Goal: Transaction & Acquisition: Purchase product/service

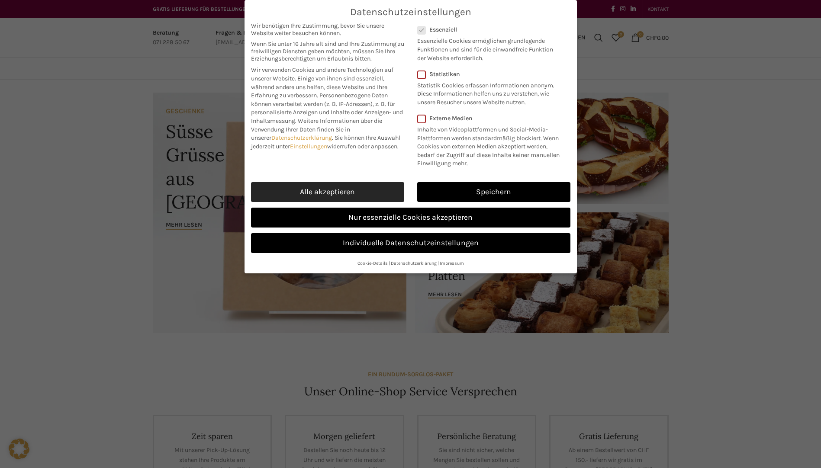
click at [383, 188] on link "Alle akzeptieren" at bounding box center [327, 192] width 153 height 20
checkbox input "true"
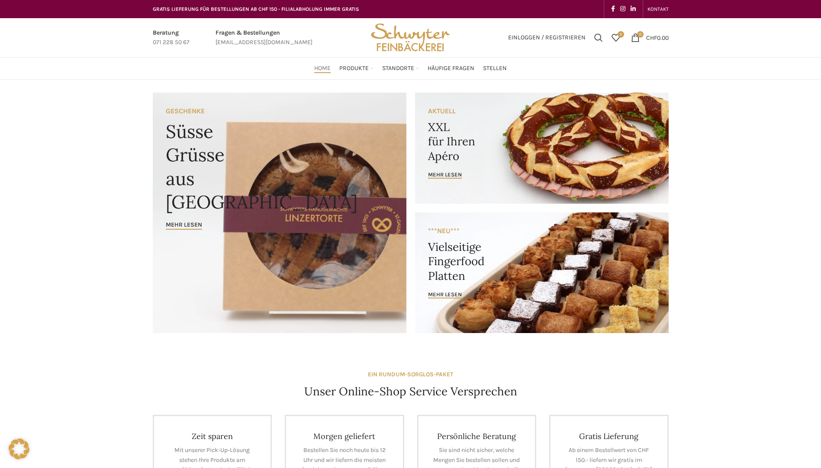
click at [506, 161] on link "Banner link" at bounding box center [542, 148] width 254 height 111
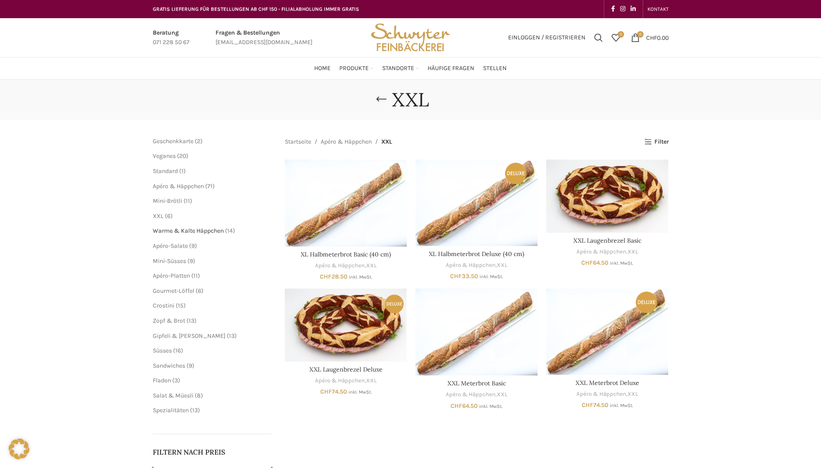
click at [188, 235] on span "Warme & Kalte Häppchen" at bounding box center [188, 230] width 71 height 7
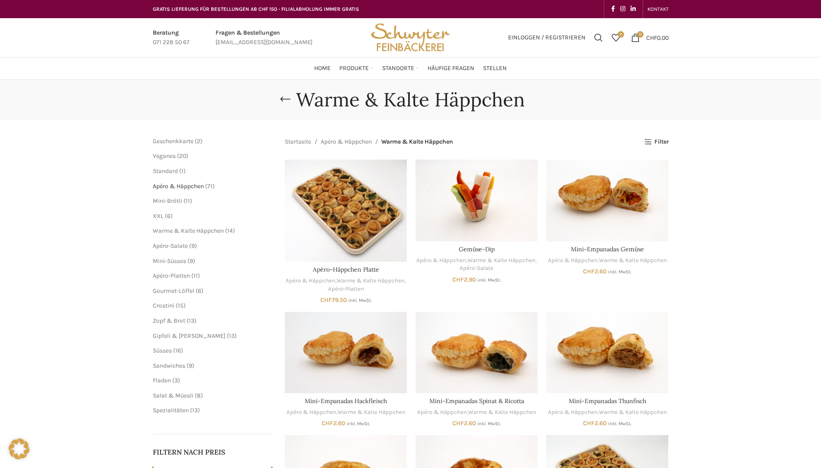
click at [180, 186] on span "Apéro & Häppchen" at bounding box center [178, 186] width 51 height 7
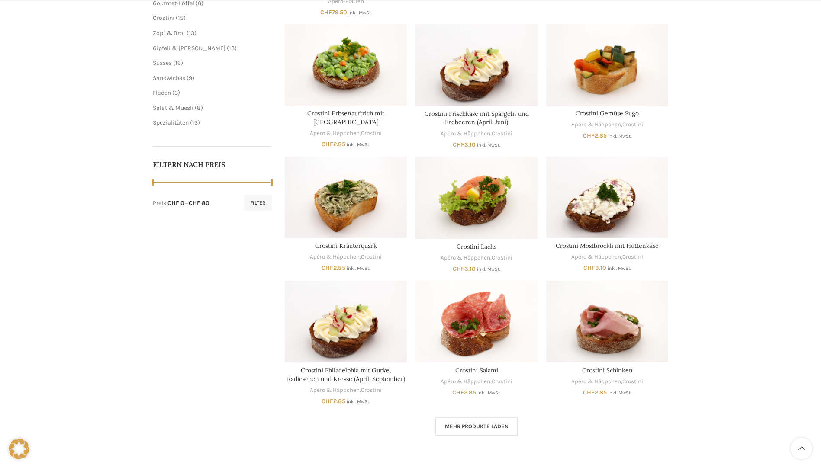
scroll to position [303, 0]
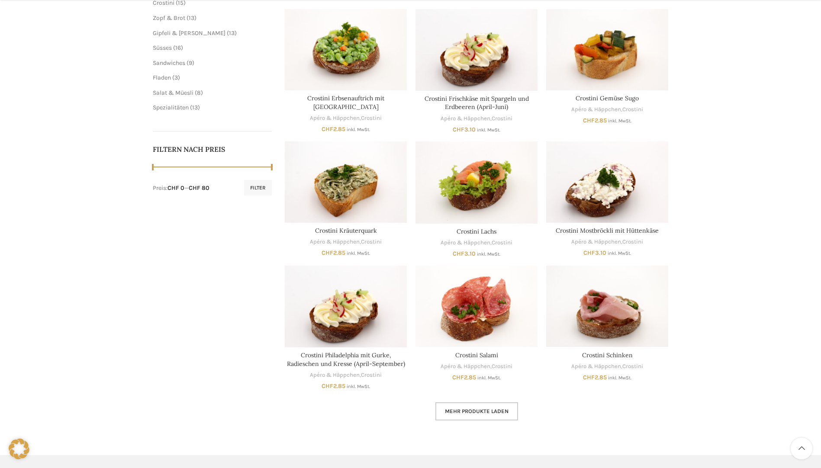
click at [468, 415] on link "Mehr Produkte laden" at bounding box center [477, 412] width 83 height 18
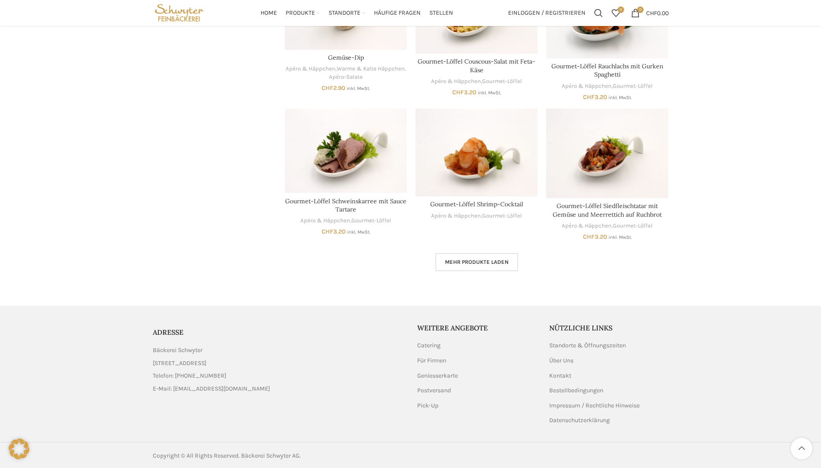
scroll to position [1018, 0]
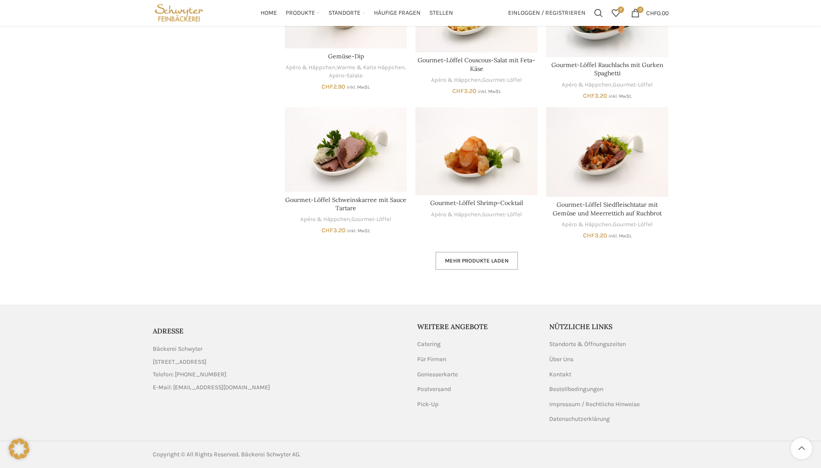
click at [505, 260] on span "Mehr Produkte laden" at bounding box center [477, 261] width 64 height 7
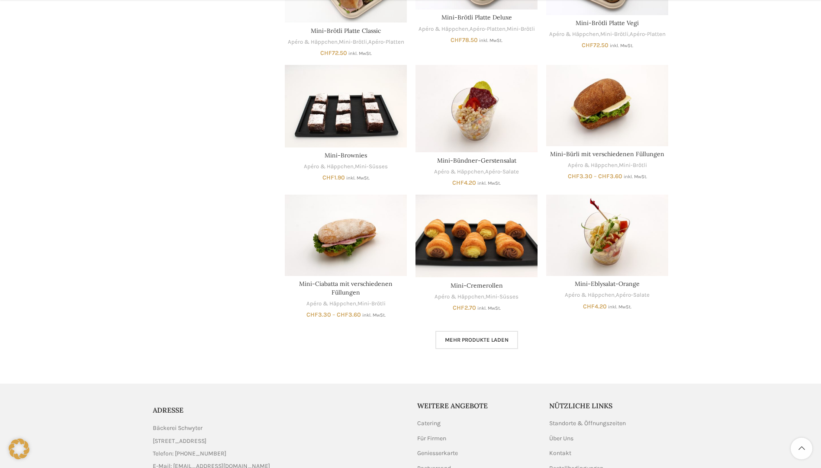
scroll to position [1554, 0]
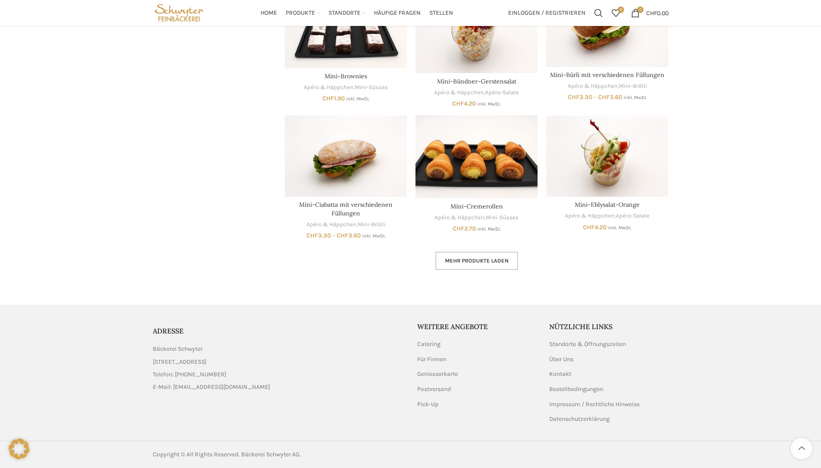
click at [468, 263] on span "Mehr Produkte laden" at bounding box center [477, 261] width 64 height 7
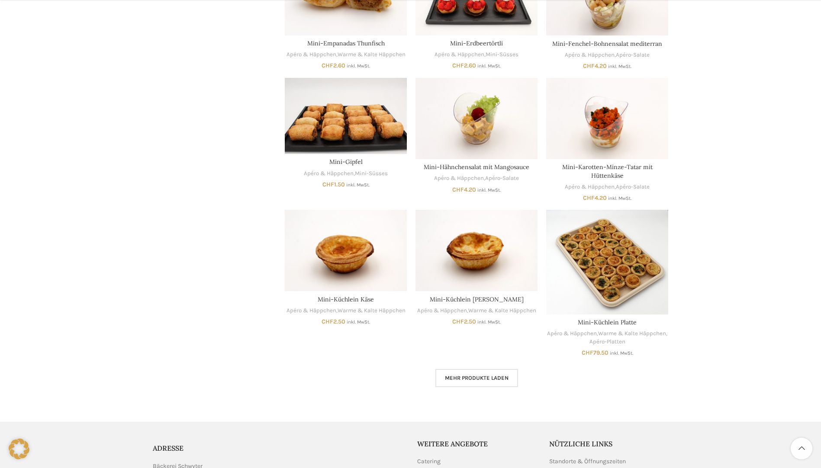
scroll to position [1987, 0]
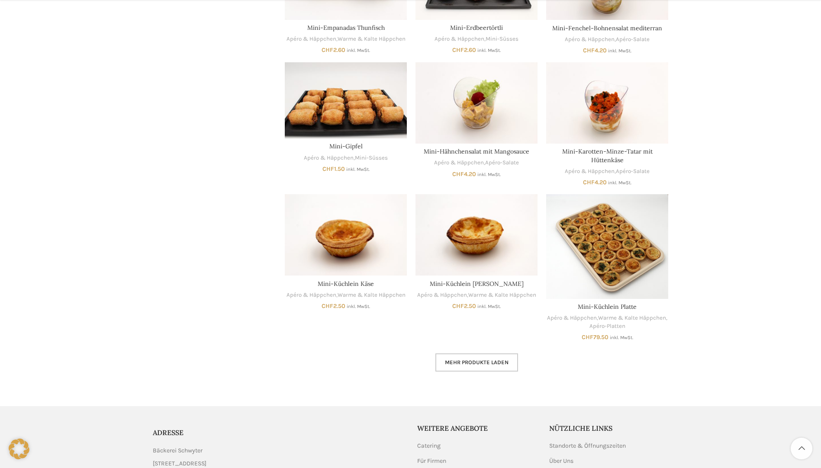
click at [506, 363] on span "Mehr Produkte laden" at bounding box center [477, 362] width 64 height 7
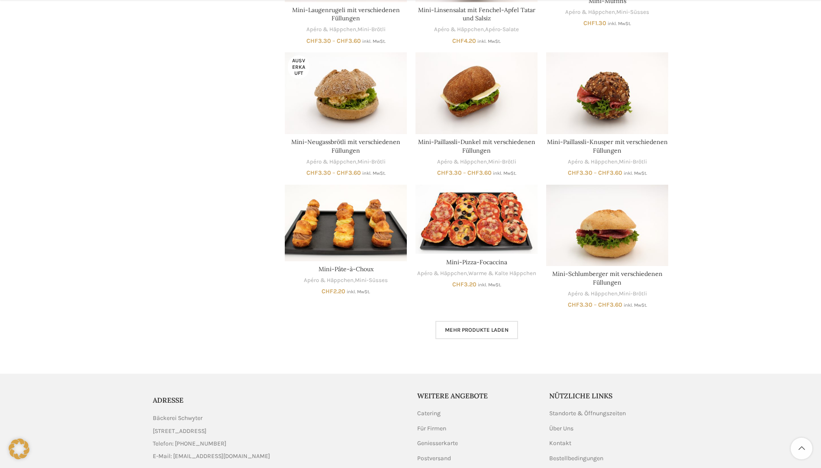
scroll to position [2549, 0]
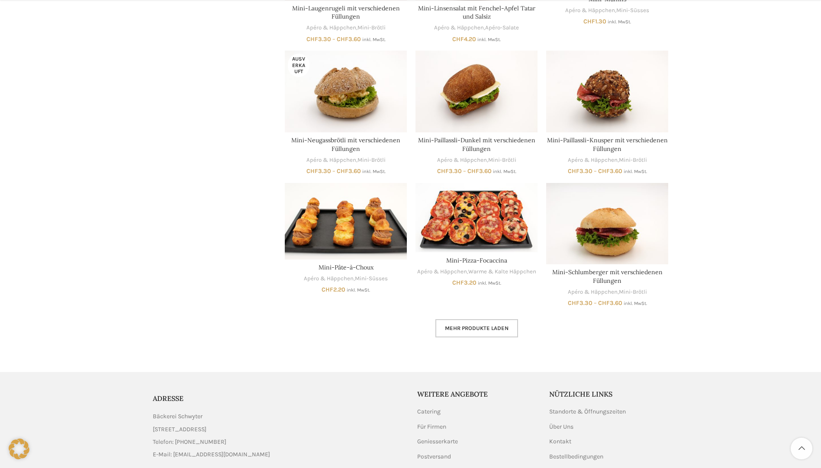
click at [481, 330] on span "Mehr Produkte laden" at bounding box center [477, 328] width 64 height 7
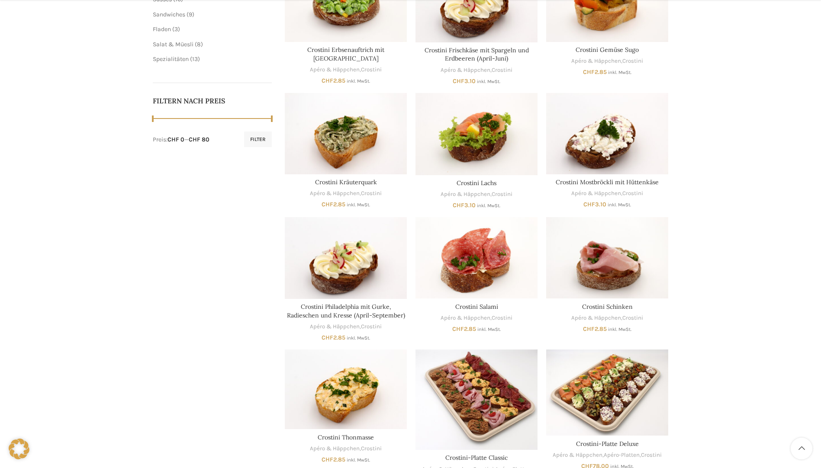
scroll to position [433, 0]
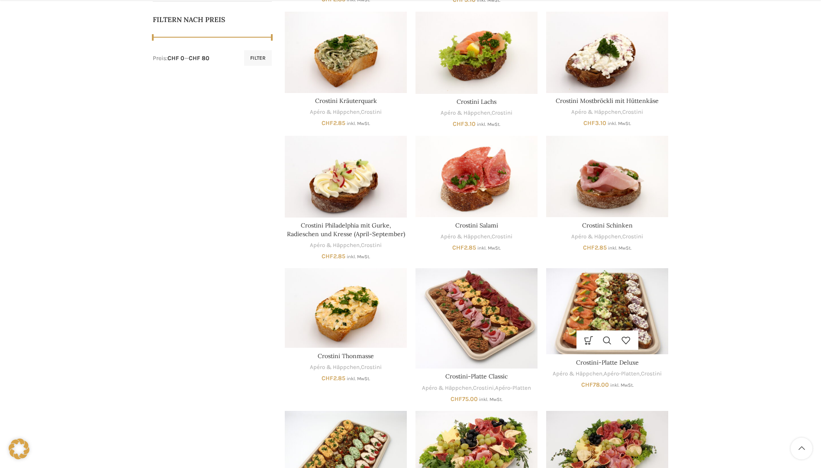
click at [641, 308] on img "Crostini-Platte Deluxe" at bounding box center [607, 311] width 122 height 86
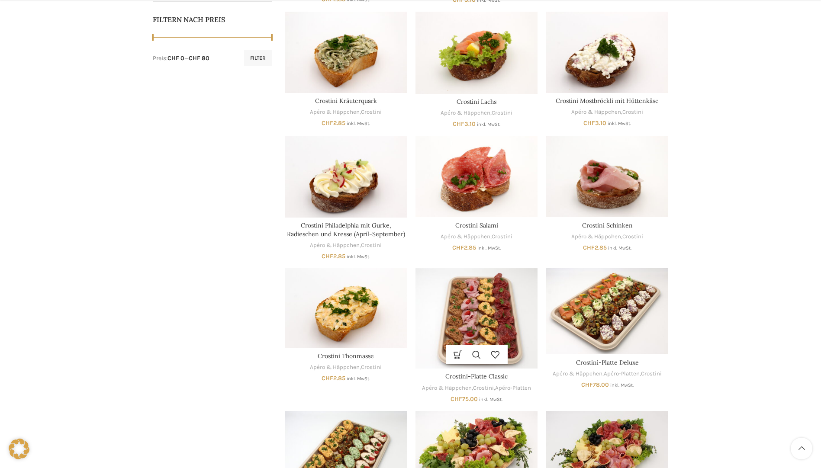
click at [491, 294] on img "Crostini-Platte Classic" at bounding box center [477, 318] width 122 height 100
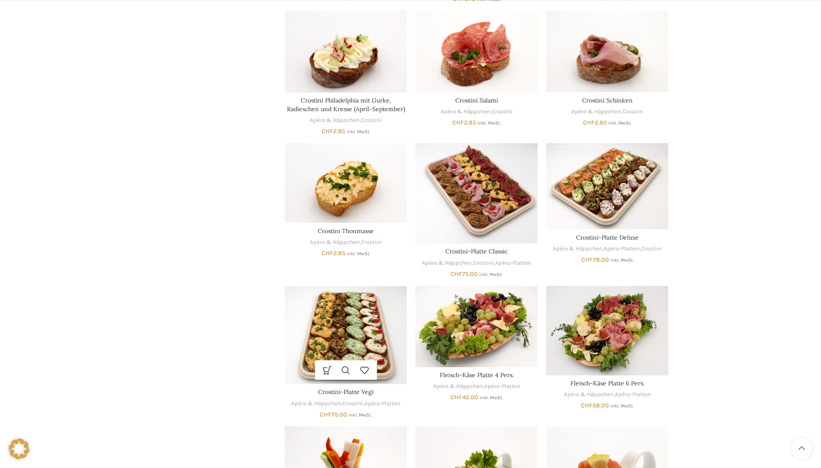
scroll to position [563, 0]
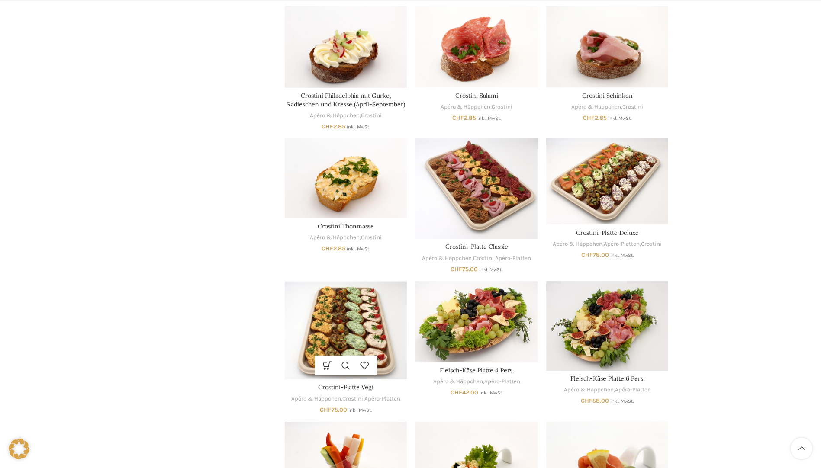
click at [322, 309] on img "Crostini-Platte Vegi" at bounding box center [346, 330] width 122 height 99
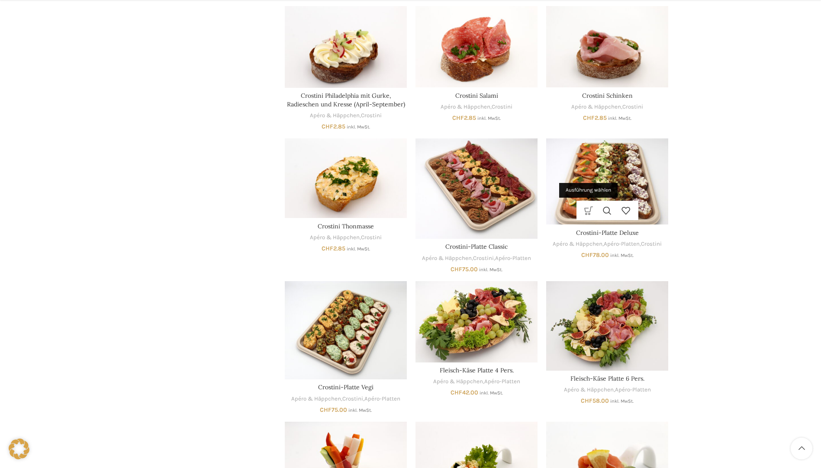
click at [583, 210] on link "Ausführung wählen" at bounding box center [589, 210] width 19 height 19
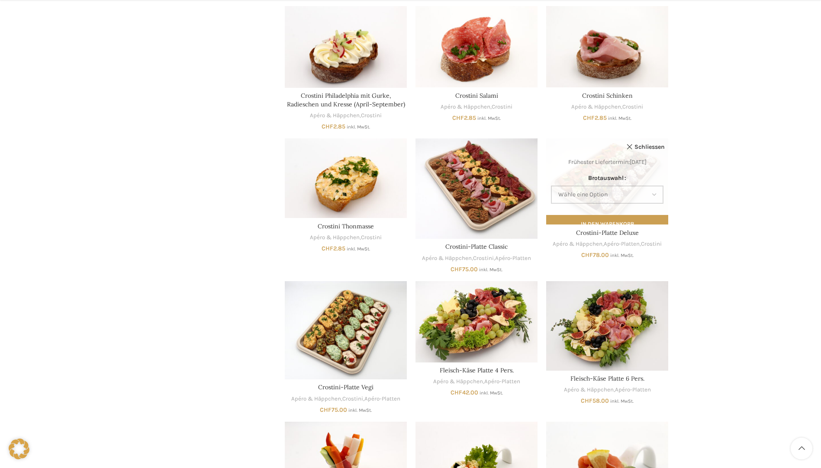
click at [635, 194] on select "Wähle eine Option Baguette Paillasse dunkel" at bounding box center [607, 195] width 113 height 18
click at [551, 186] on select "Wähle eine Option Baguette Paillasse dunkel" at bounding box center [607, 195] width 113 height 18
select select "Baguette"
click at [656, 217] on button "In den Warenkorb" at bounding box center [607, 224] width 122 height 18
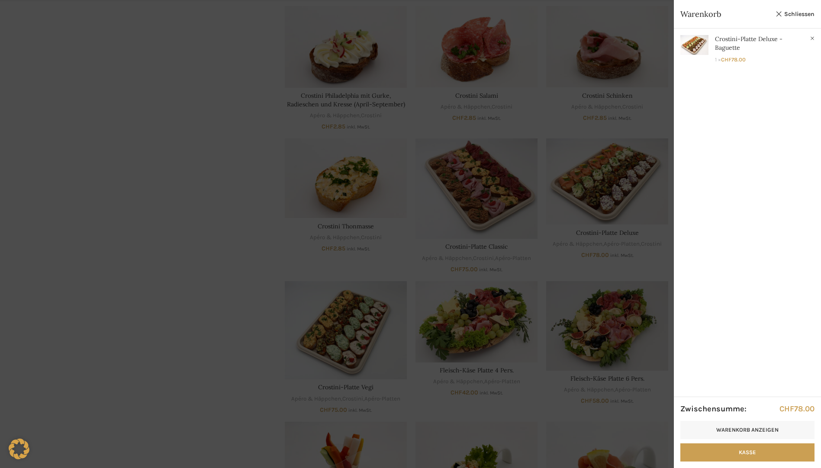
click at [125, 132] on div at bounding box center [410, 234] width 821 height 468
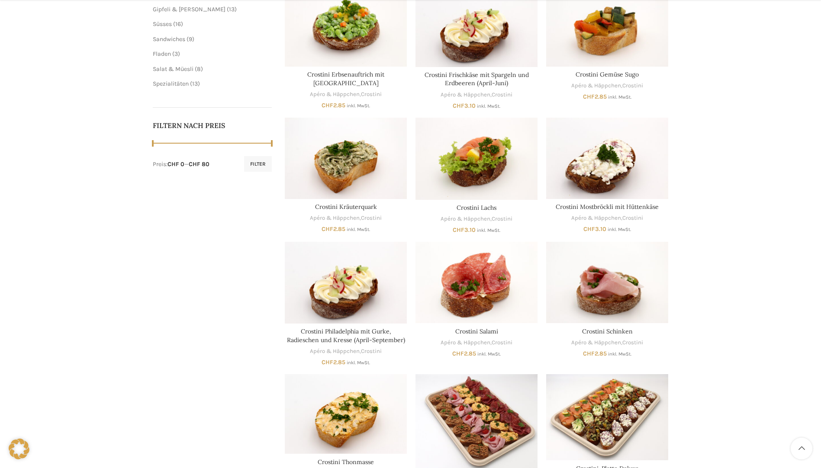
scroll to position [346, 0]
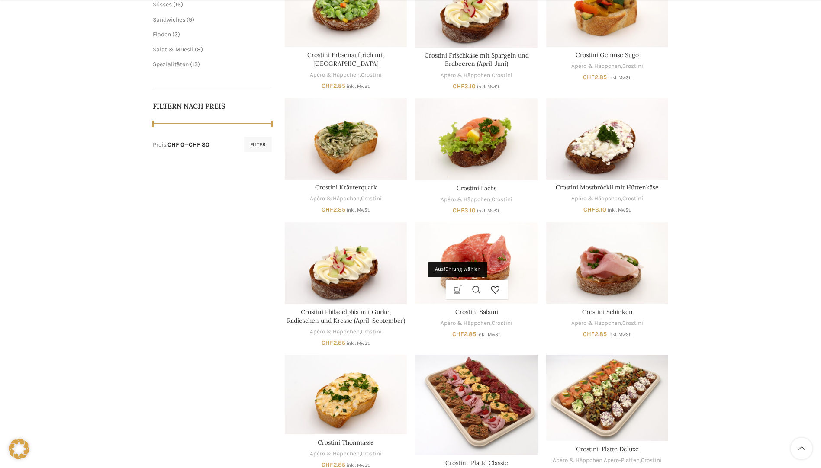
click at [455, 288] on link "Ausführung wählen" at bounding box center [458, 289] width 19 height 19
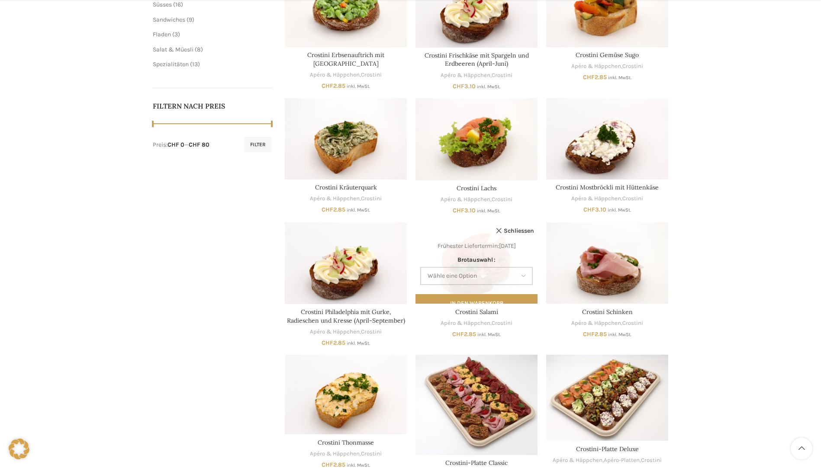
click at [487, 271] on select "Wähle eine Option Baguette Paillasse dunkel" at bounding box center [476, 276] width 113 height 18
click at [420, 267] on select "Wähle eine Option Baguette Paillasse dunkel" at bounding box center [476, 276] width 113 height 18
select select "Baguette"
click at [443, 299] on button "In den Warenkorb" at bounding box center [477, 303] width 122 height 18
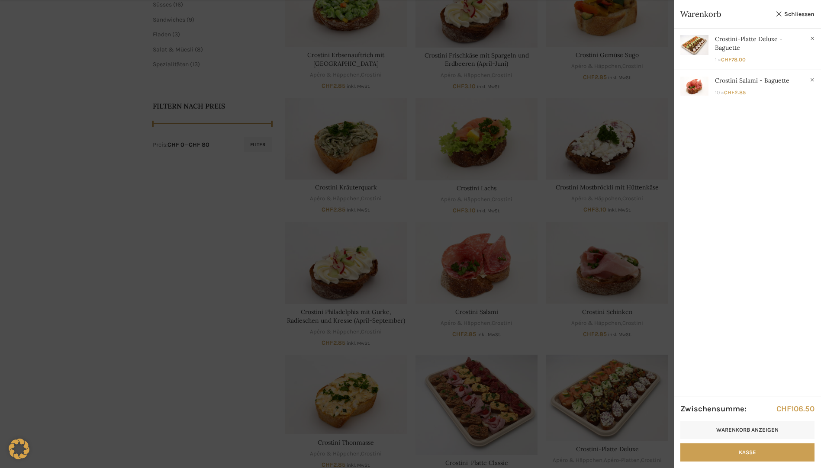
click at [68, 204] on div at bounding box center [410, 234] width 821 height 468
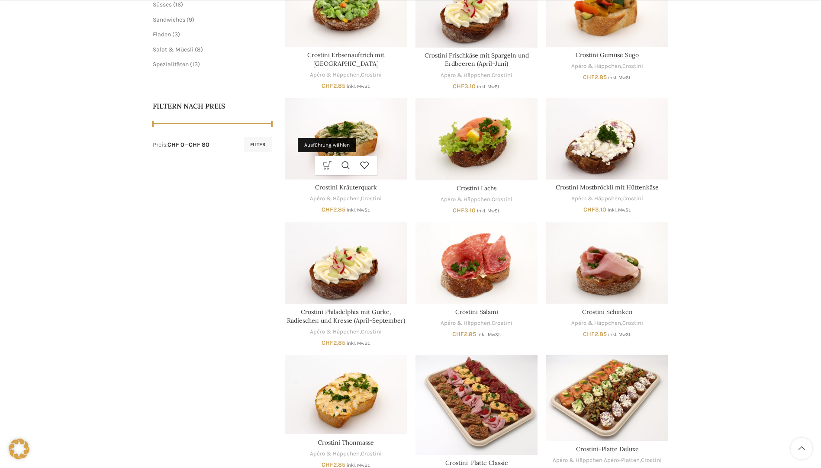
click at [325, 165] on link "Ausführung wählen" at bounding box center [327, 165] width 19 height 19
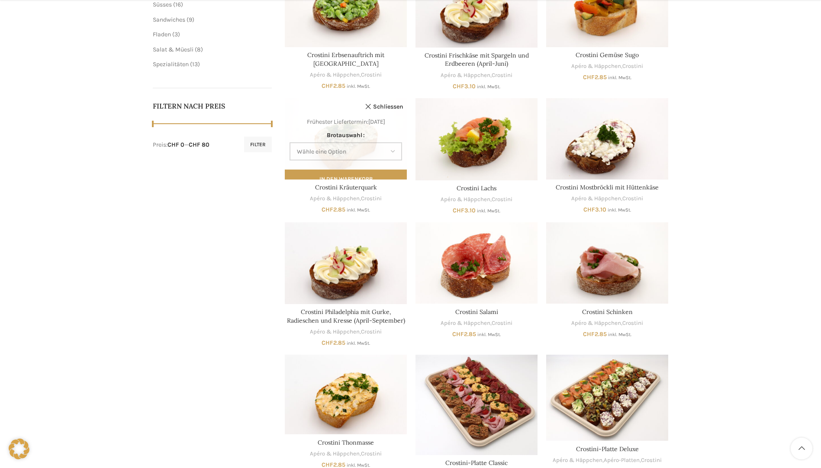
click at [325, 150] on select "Wähle eine Option Baguette Paillasse dunkel" at bounding box center [346, 151] width 113 height 18
click at [290, 142] on select "Wähle eine Option Baguette Paillasse dunkel" at bounding box center [346, 151] width 113 height 18
select select "Baguette"
click at [323, 179] on button "In den Warenkorb" at bounding box center [346, 179] width 122 height 18
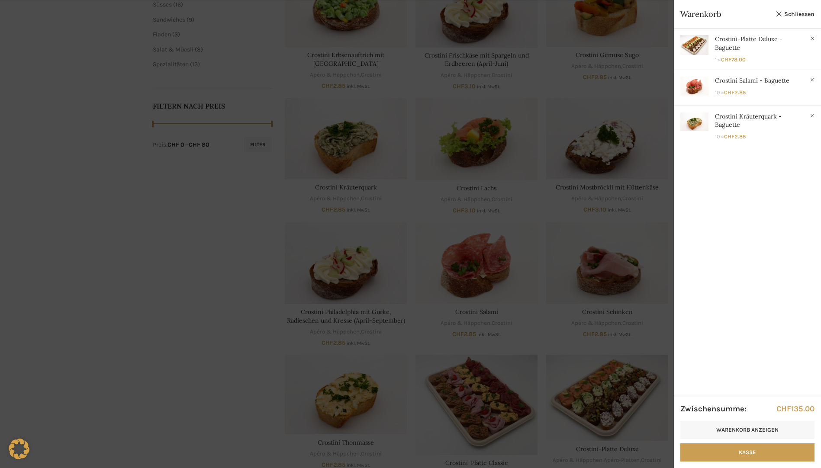
click at [119, 246] on div at bounding box center [410, 234] width 821 height 468
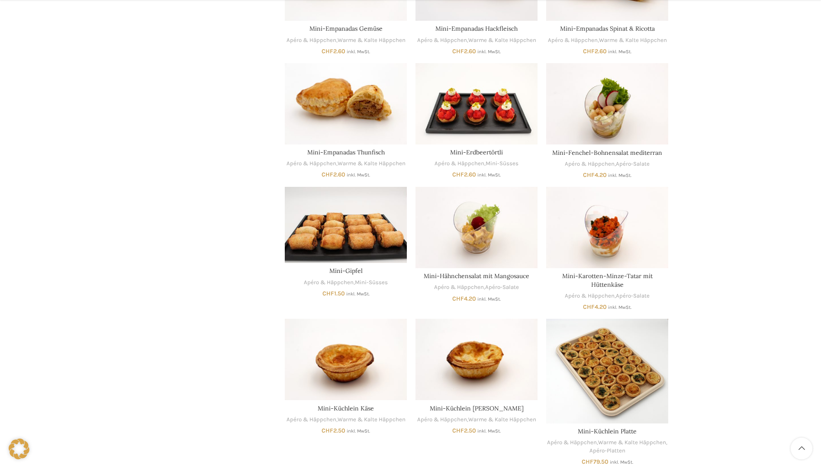
scroll to position [1992, 0]
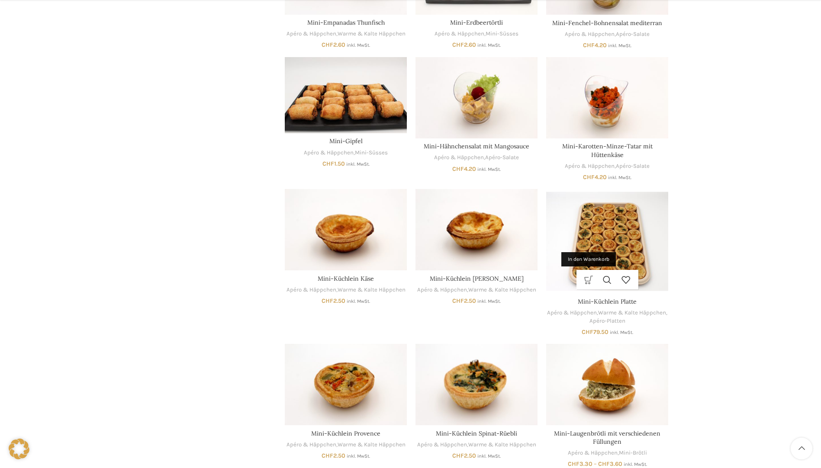
click at [592, 284] on link "In den Warenkorb" at bounding box center [589, 279] width 19 height 19
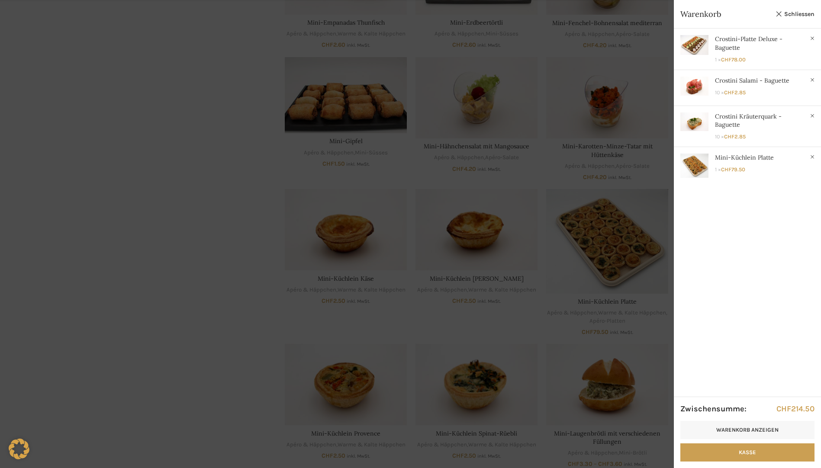
click at [150, 218] on div at bounding box center [410, 234] width 821 height 468
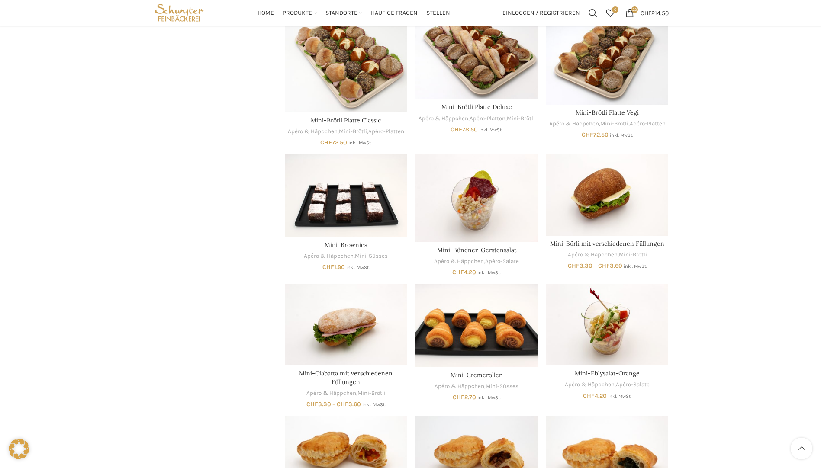
scroll to position [1212, 0]
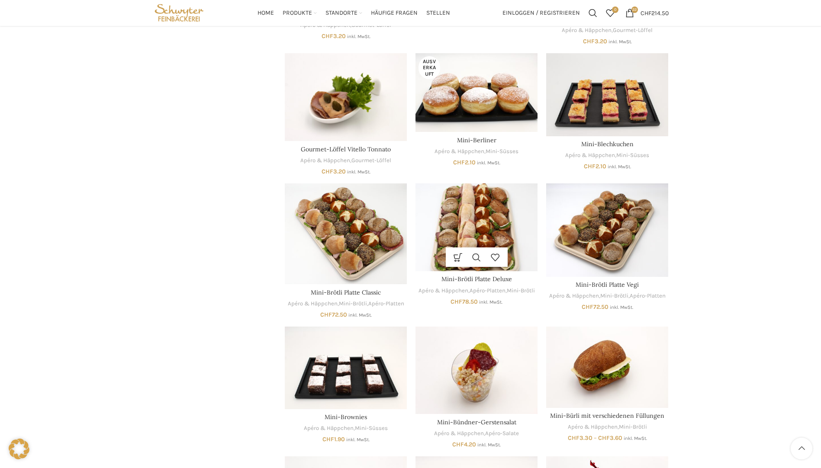
click at [510, 220] on img "Mini-Brötli Platte Deluxe" at bounding box center [477, 228] width 122 height 88
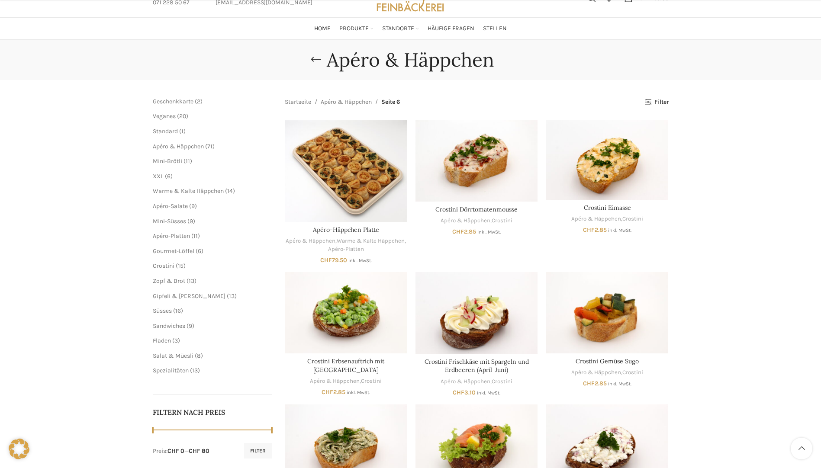
scroll to position [87, 0]
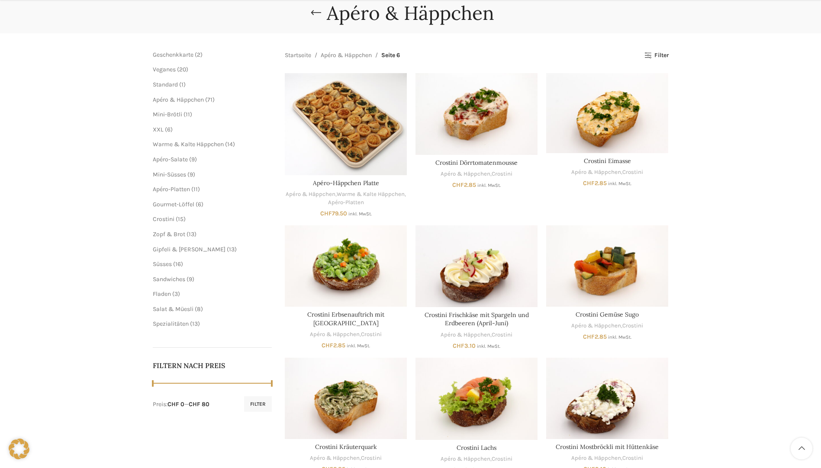
click at [165, 210] on ul "Mini-Brötli 11 11 Produkte XXL 6 6 Produkte Warme & Kalte Häppchen 14 14 Produk…" at bounding box center [213, 166] width 120 height 113
click at [165, 208] on span "Gourmet-Löffel" at bounding box center [174, 204] width 42 height 7
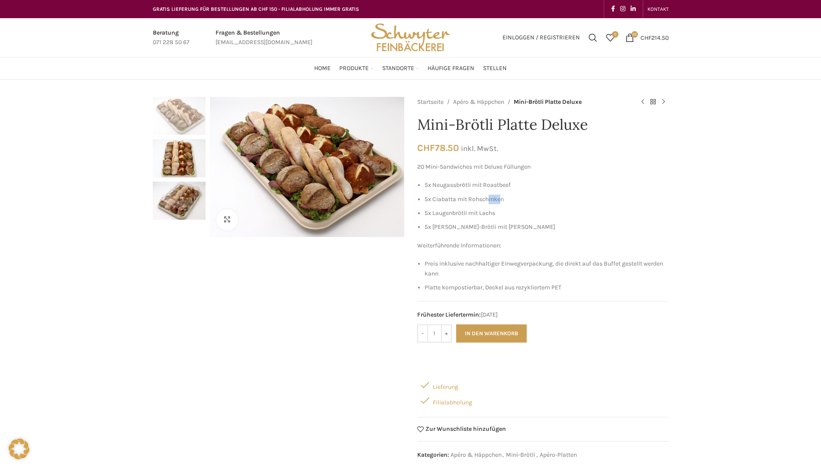
drag, startPoint x: 501, startPoint y: 198, endPoint x: 490, endPoint y: 200, distance: 10.6
click at [490, 200] on li "5x Ciabatta mit Rohschinken" at bounding box center [547, 200] width 244 height 10
drag, startPoint x: 490, startPoint y: 200, endPoint x: 481, endPoint y: 213, distance: 15.6
click at [481, 213] on li "5x Laugenbrötli mit Lachs" at bounding box center [547, 214] width 244 height 10
drag, startPoint x: 481, startPoint y: 213, endPoint x: 486, endPoint y: 226, distance: 13.4
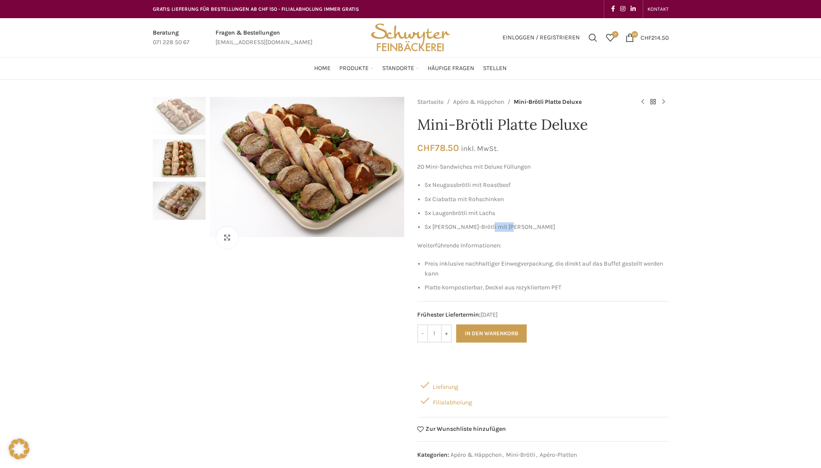
click at [486, 226] on li "5x Feigen-Nuss-Brötli mit Brie" at bounding box center [547, 228] width 244 height 10
click at [485, 335] on button "In den Warenkorb" at bounding box center [491, 334] width 71 height 18
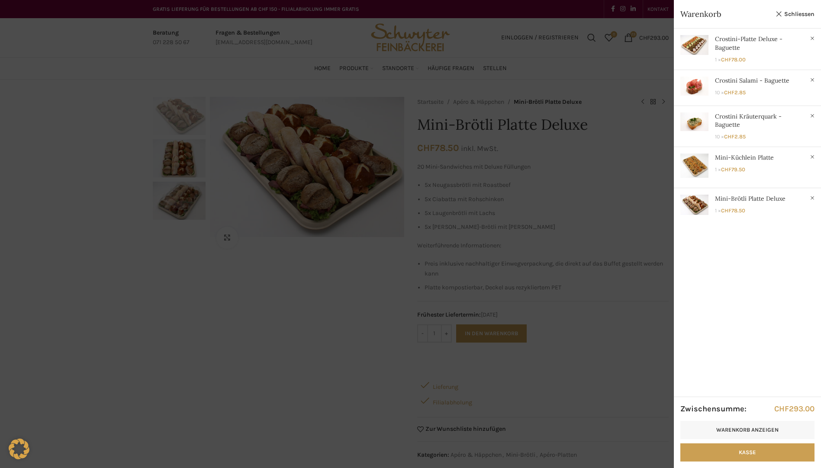
click at [48, 51] on div at bounding box center [410, 234] width 821 height 468
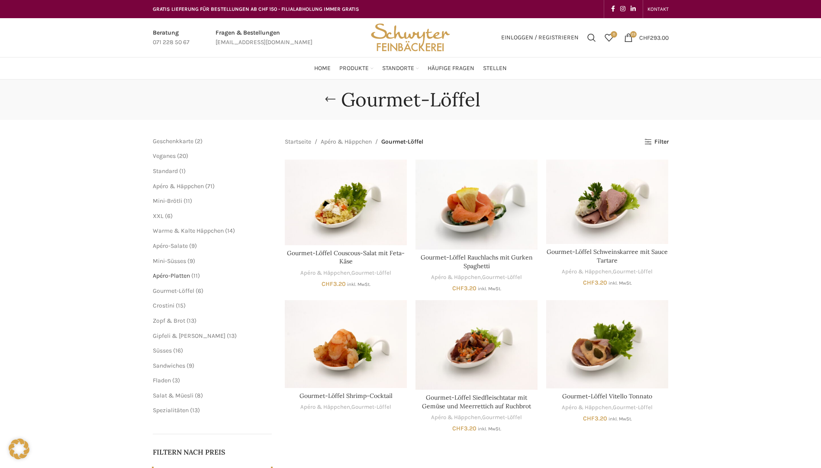
click at [166, 275] on span "Apéro-Platten" at bounding box center [171, 275] width 37 height 7
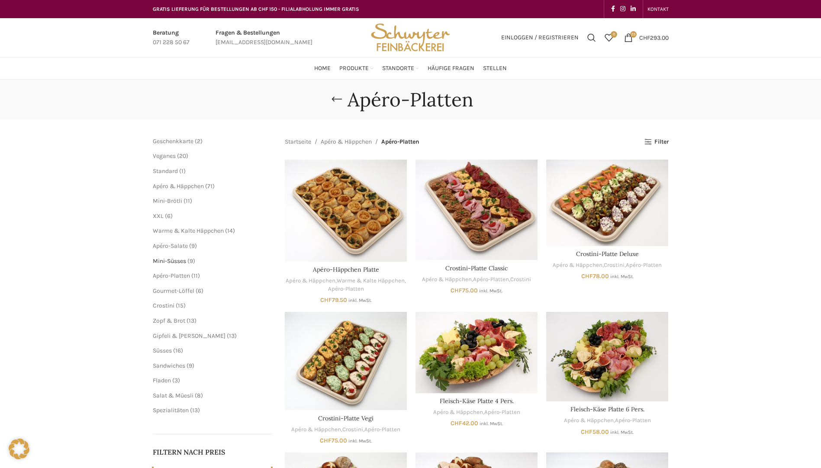
click at [173, 262] on span "Mini-Süsses" at bounding box center [169, 261] width 33 height 7
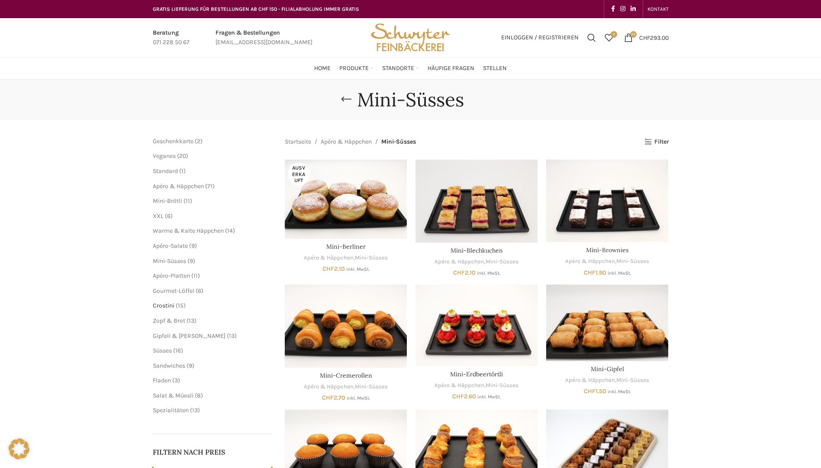
click at [170, 304] on span "Crostini" at bounding box center [164, 305] width 22 height 7
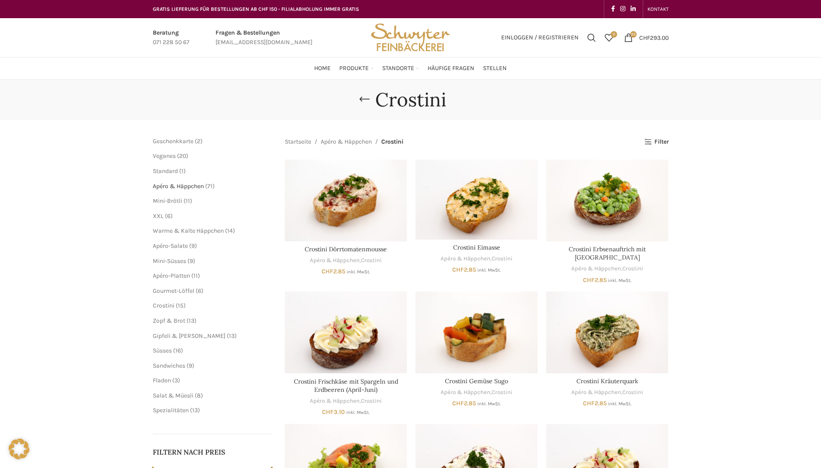
click at [180, 187] on span "Apéro & Häppchen" at bounding box center [178, 186] width 51 height 7
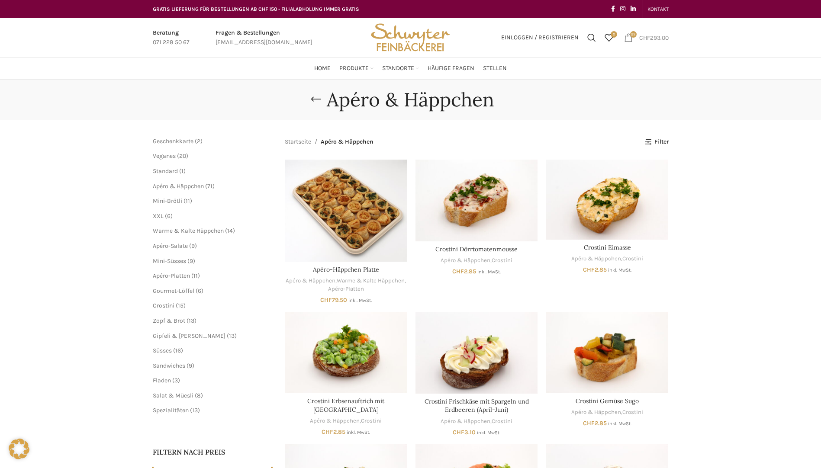
click at [649, 32] on link "23 items CHF 293.00" at bounding box center [646, 37] width 53 height 17
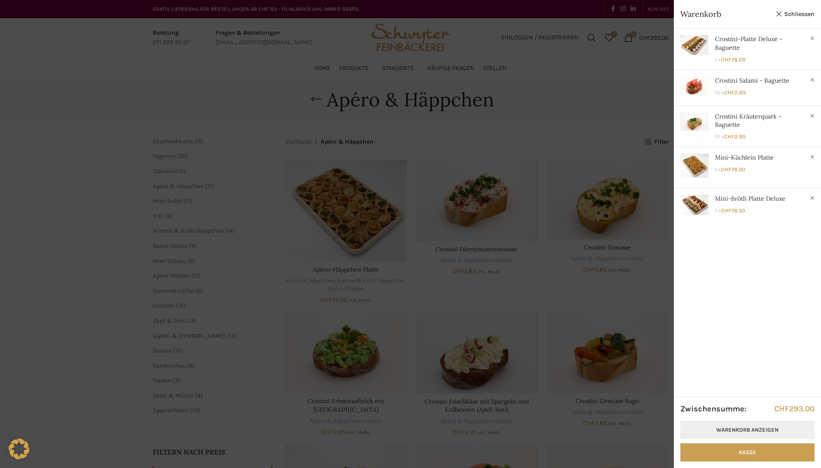
click at [761, 434] on link "Warenkorb anzeigen" at bounding box center [748, 430] width 134 height 18
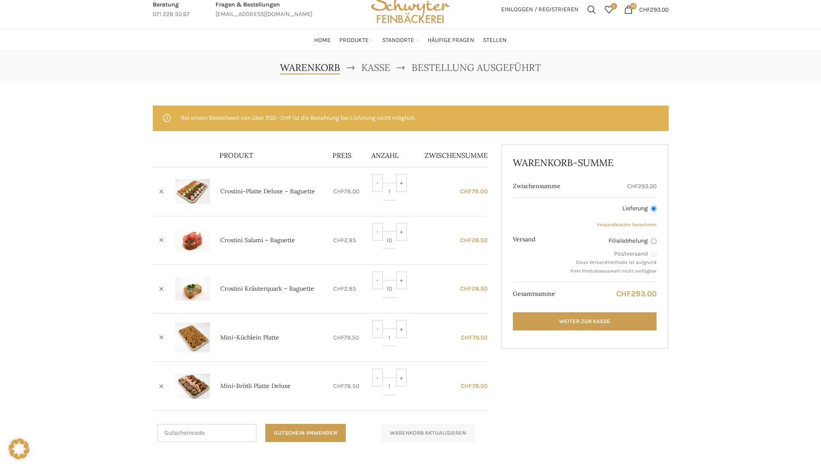
scroll to position [43, 0]
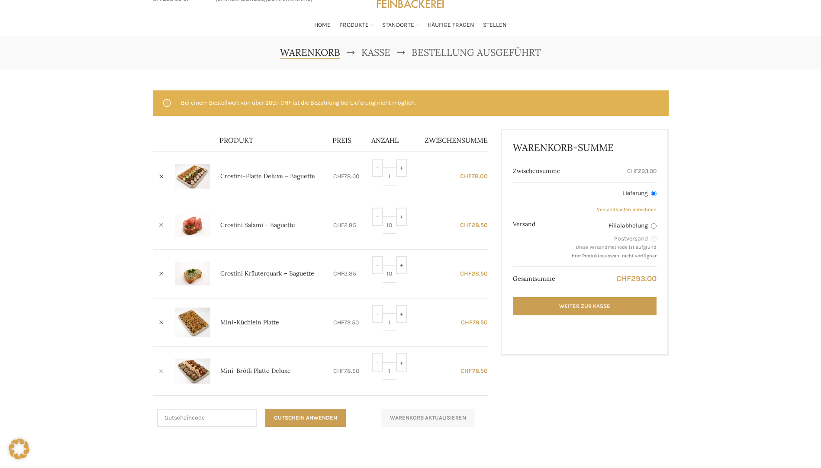
click at [162, 373] on link "×" at bounding box center [161, 371] width 13 height 13
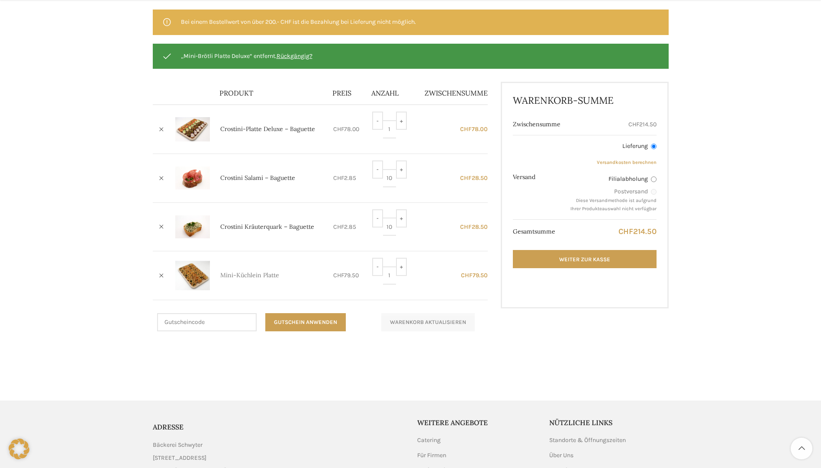
scroll to position [125, 0]
click at [160, 227] on link "×" at bounding box center [161, 226] width 13 height 13
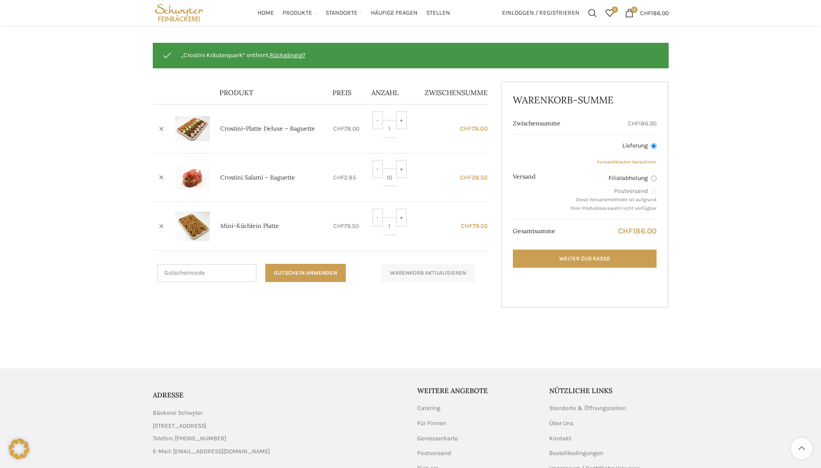
scroll to position [90, 0]
click at [160, 177] on link "×" at bounding box center [161, 177] width 13 height 13
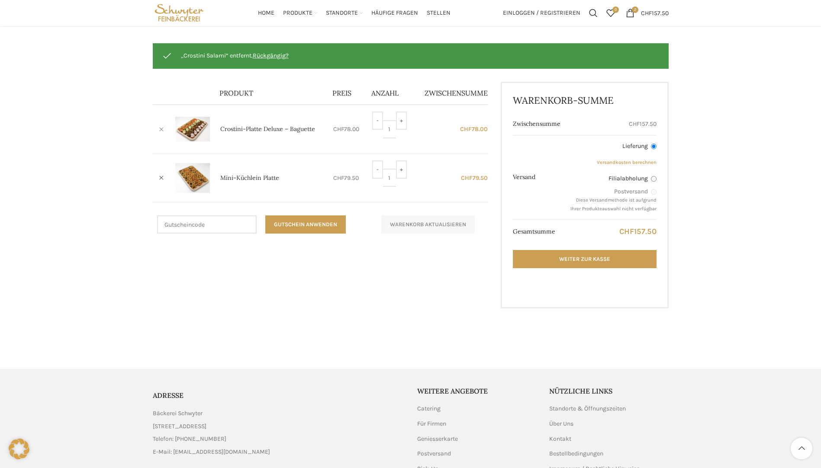
click at [162, 127] on link "×" at bounding box center [161, 129] width 13 height 13
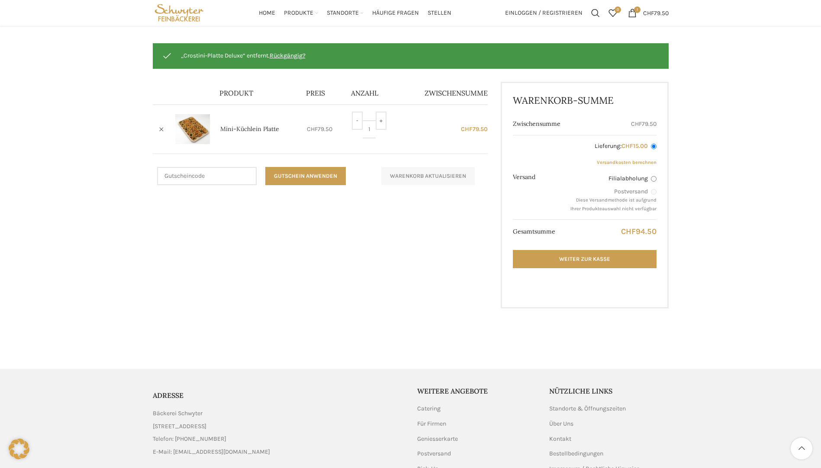
click at [359, 268] on div "„Crostini-Platte Deluxe“ entfernt. Rückgängig? Artikel entfernen Vorschaubild P…" at bounding box center [411, 186] width 516 height 287
click at [772, 225] on div "Warenkorb [GEOGRAPHIC_DATA] Bestellung ausgeführt „Crostini-Platte Deluxe“ entf…" at bounding box center [410, 170] width 821 height 363
click at [650, 178] on label "Filialabholung" at bounding box center [613, 178] width 86 height 9
click at [651, 178] on input "Filialabholung" at bounding box center [654, 179] width 6 height 6
radio input "true"
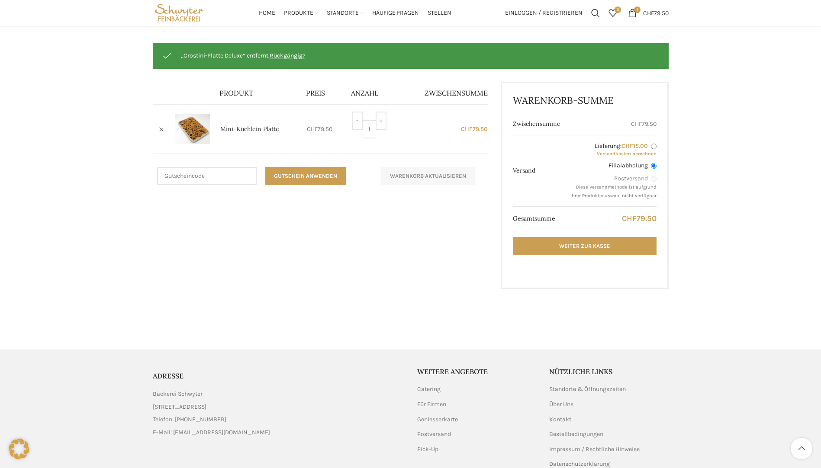
click at [654, 153] on link "Versandkosten berechnen" at bounding box center [627, 154] width 60 height 6
select select "SG"
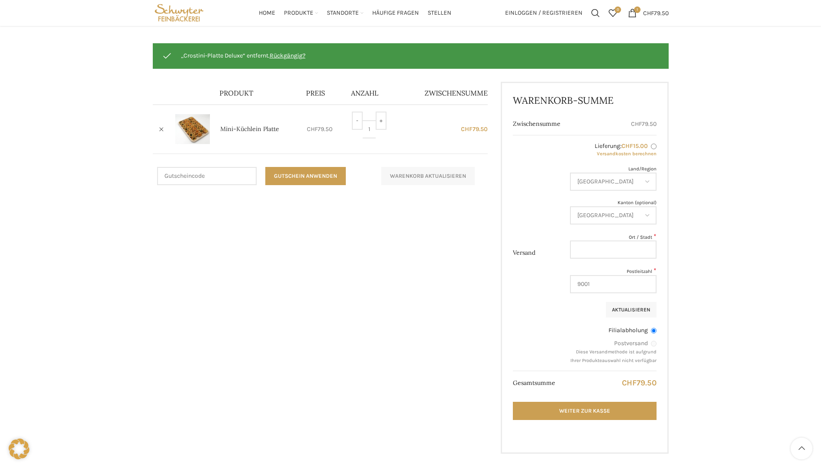
drag, startPoint x: 654, startPoint y: 153, endPoint x: 532, endPoint y: 279, distance: 175.1
click at [526, 279] on th "Versand" at bounding box center [539, 253] width 52 height 236
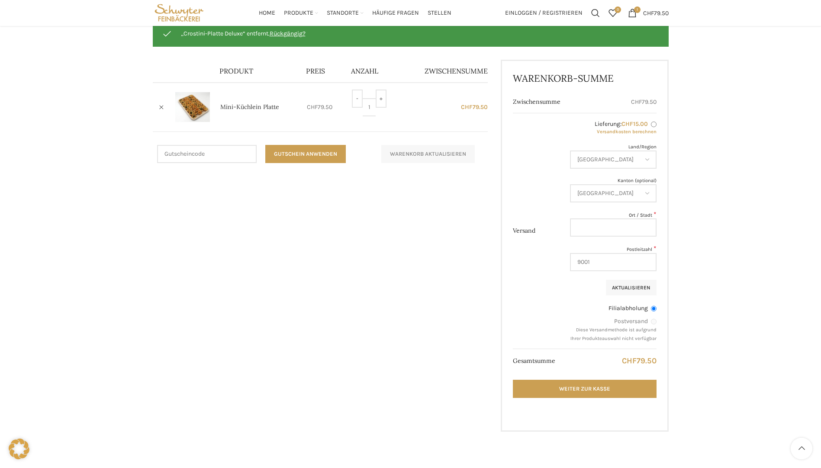
scroll to position [134, 0]
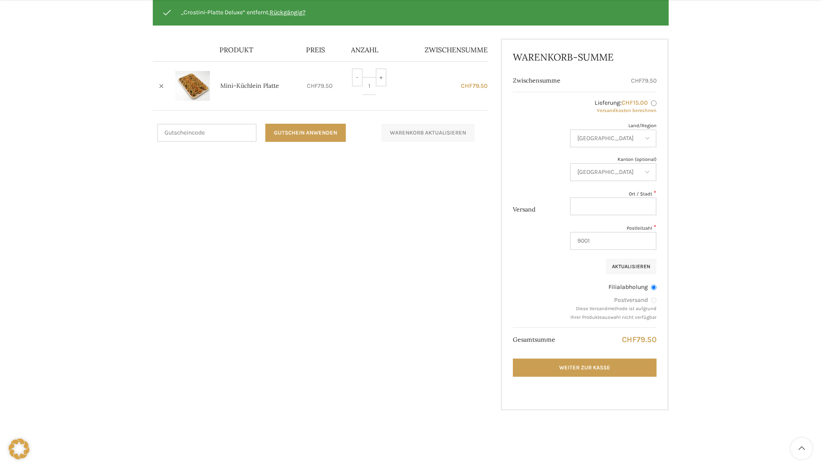
click at [714, 291] on div "Warenkorb [GEOGRAPHIC_DATA] Bestellung ausgeführt „Crostini-Platte Deluxe“ entf…" at bounding box center [410, 200] width 821 height 508
click at [654, 297] on label "Postversand" at bounding box center [613, 300] width 86 height 9
click at [654, 105] on input "Lieferung: CHF 15.00" at bounding box center [654, 103] width 6 height 6
radio input "true"
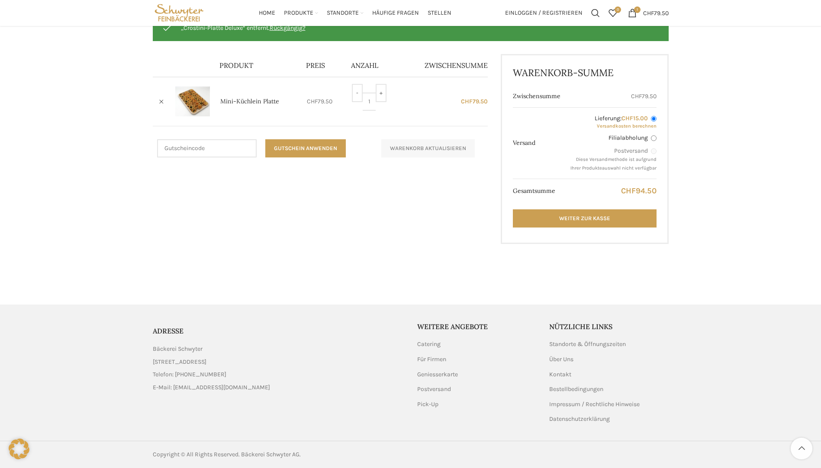
scroll to position [118, 0]
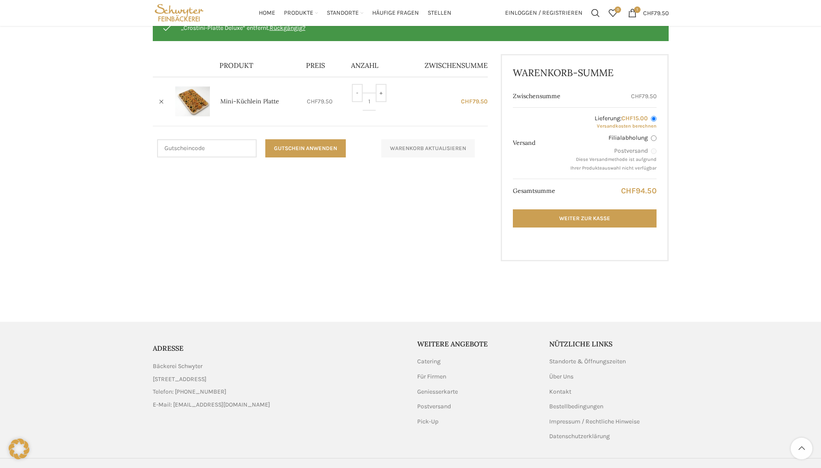
click at [206, 100] on img at bounding box center [192, 102] width 35 height 30
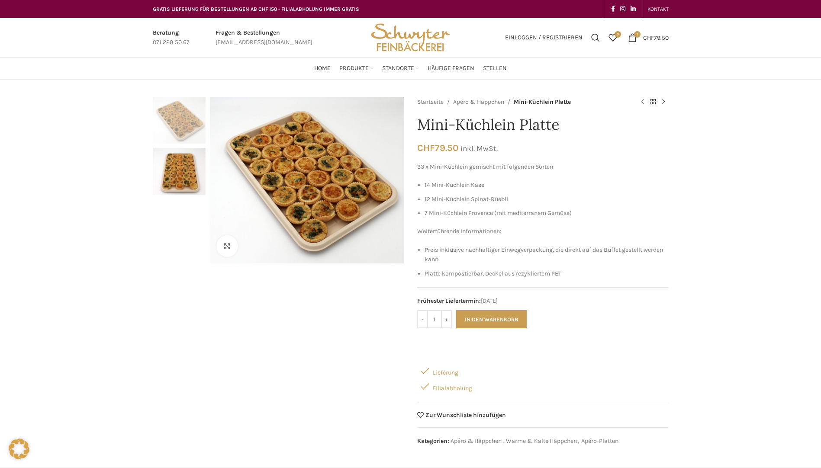
click at [194, 173] on img "2 / 2" at bounding box center [179, 171] width 53 height 47
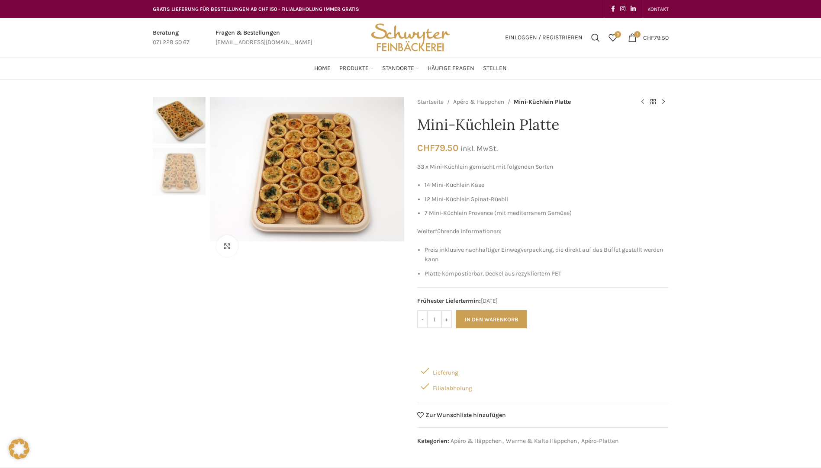
click at [185, 126] on img "1 / 2" at bounding box center [179, 120] width 53 height 47
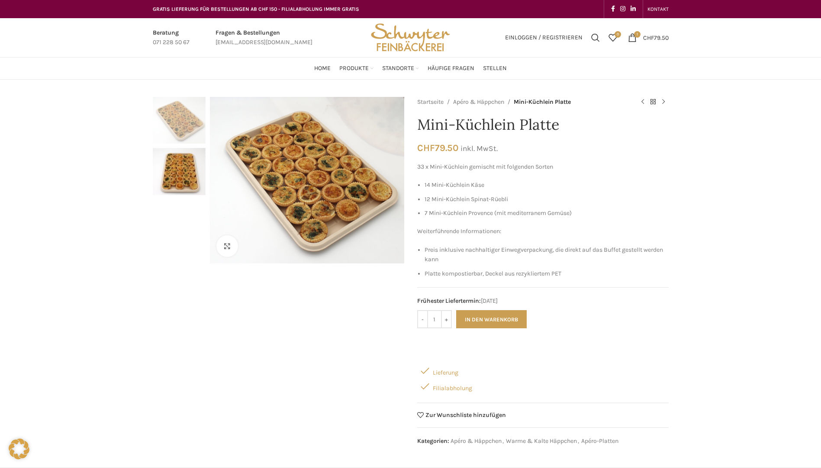
click at [247, 392] on div "Klicken um zu vergrössern" at bounding box center [279, 274] width 252 height 354
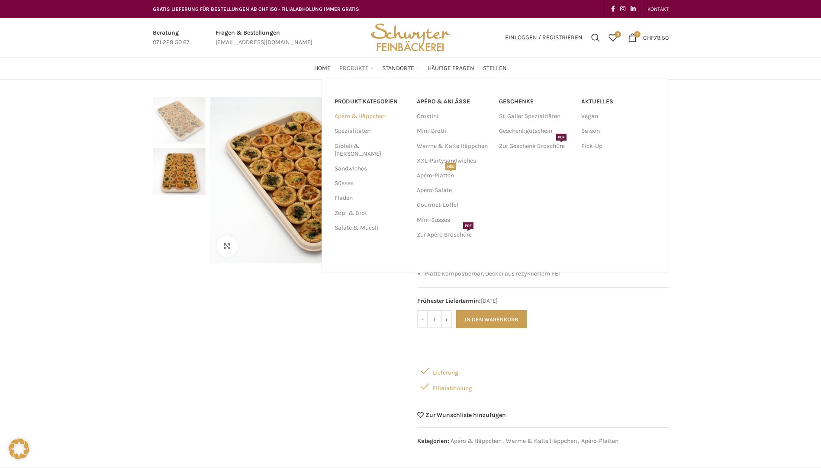
click at [351, 119] on link "Apéro & Häppchen" at bounding box center [371, 116] width 72 height 15
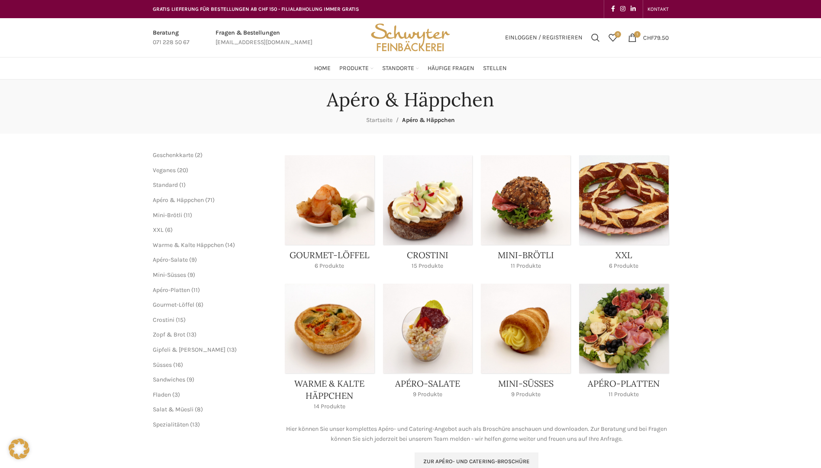
scroll to position [43, 0]
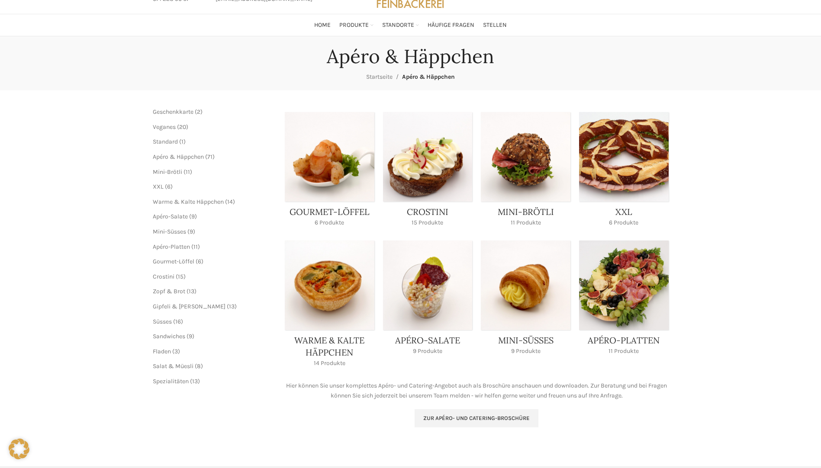
click at [321, 168] on link "Product category gourmet-loeffel" at bounding box center [330, 172] width 90 height 120
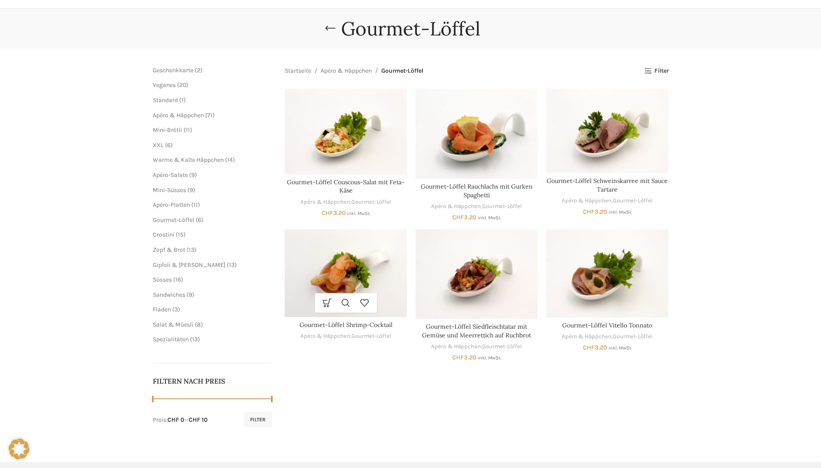
scroll to position [87, 0]
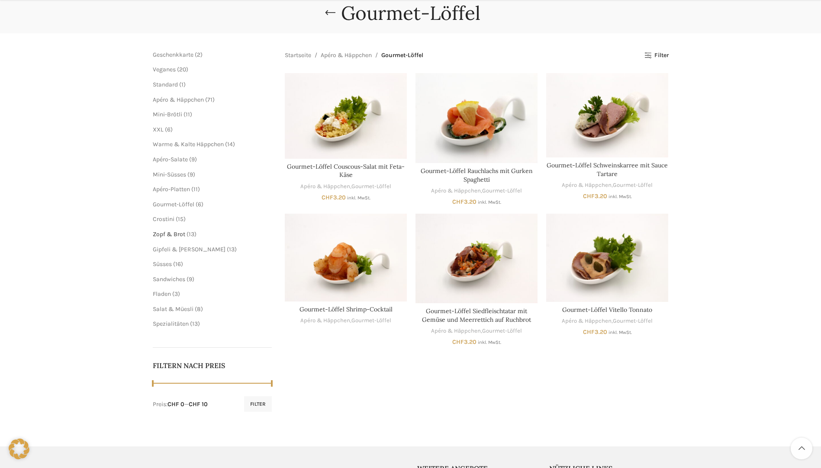
click at [183, 236] on span "Zopf & Brot" at bounding box center [169, 234] width 32 height 7
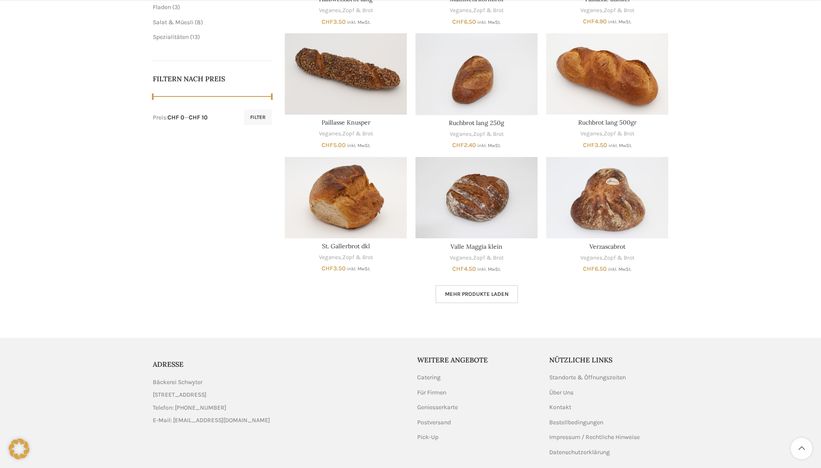
scroll to position [390, 0]
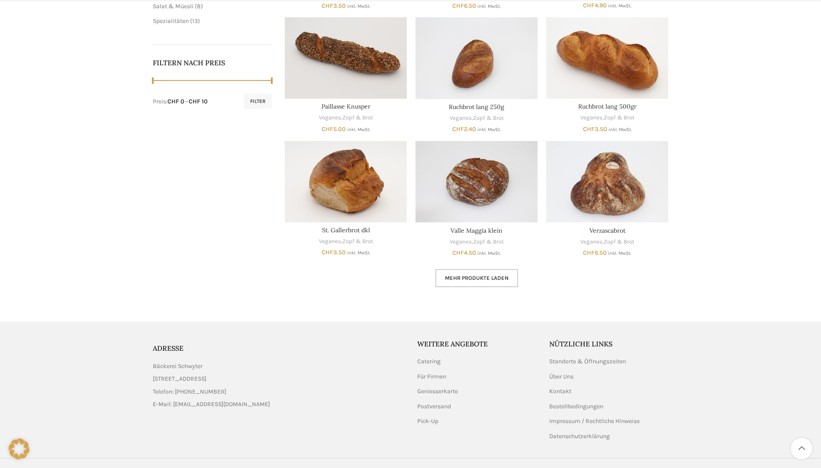
click at [471, 280] on span "Mehr Produkte laden" at bounding box center [477, 278] width 64 height 7
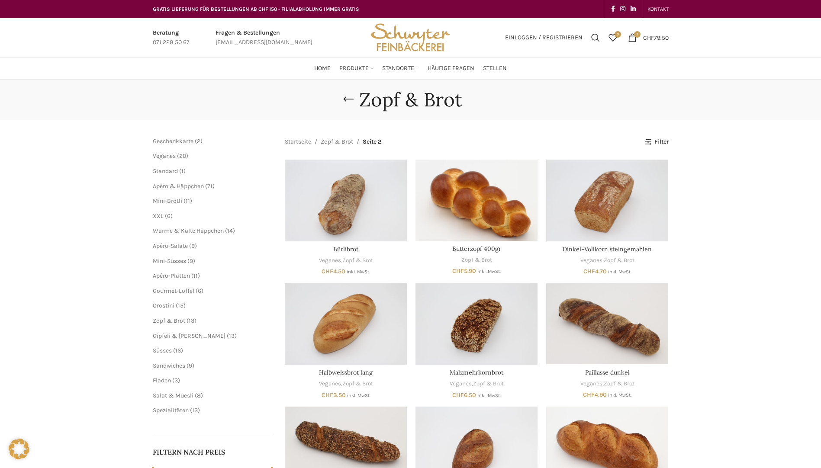
click at [173, 236] on ul "Mini-Brötli 11 11 Produkte XXL 6 6 Produkte Warme & Kalte Häppchen 14 14 Produk…" at bounding box center [213, 253] width 120 height 113
click at [174, 236] on ul "Mini-Brötli 11 11 Produkte XXL 6 6 Produkte Warme & Kalte Häppchen 14 14 Produk…" at bounding box center [213, 253] width 120 height 113
drag, startPoint x: 174, startPoint y: 236, endPoint x: 158, endPoint y: 219, distance: 23.0
click at [158, 219] on span "XXL" at bounding box center [158, 216] width 11 height 7
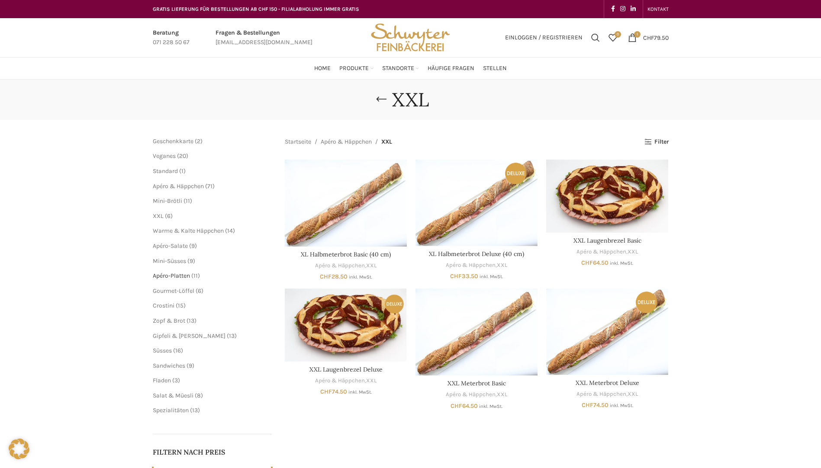
click at [183, 275] on span "Apéro-Platten" at bounding box center [171, 275] width 37 height 7
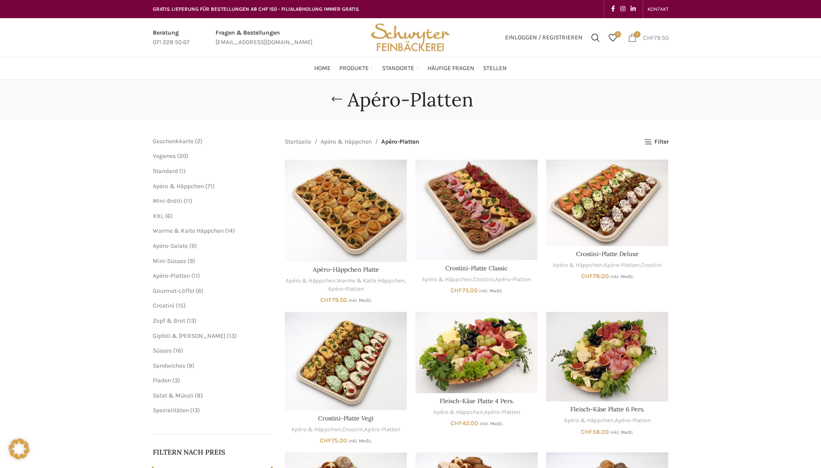
click at [633, 37] on span "1 item" at bounding box center [632, 37] width 9 height 9
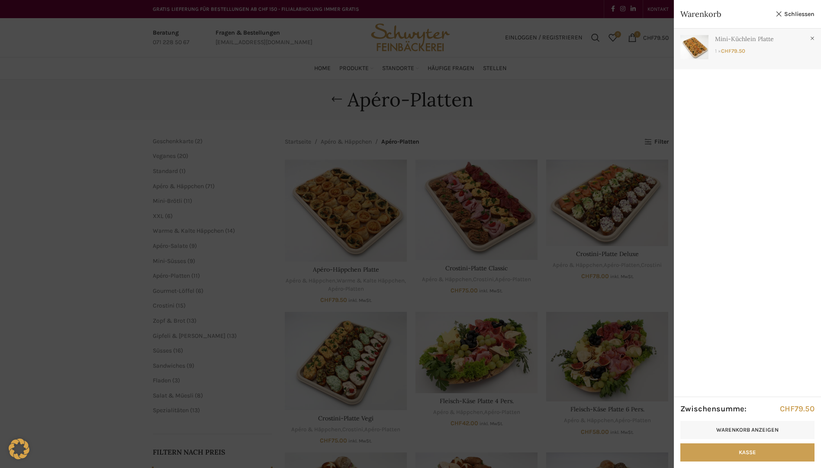
click at [733, 41] on link "Anzeigen" at bounding box center [747, 47] width 147 height 37
